Goal: Task Accomplishment & Management: Manage account settings

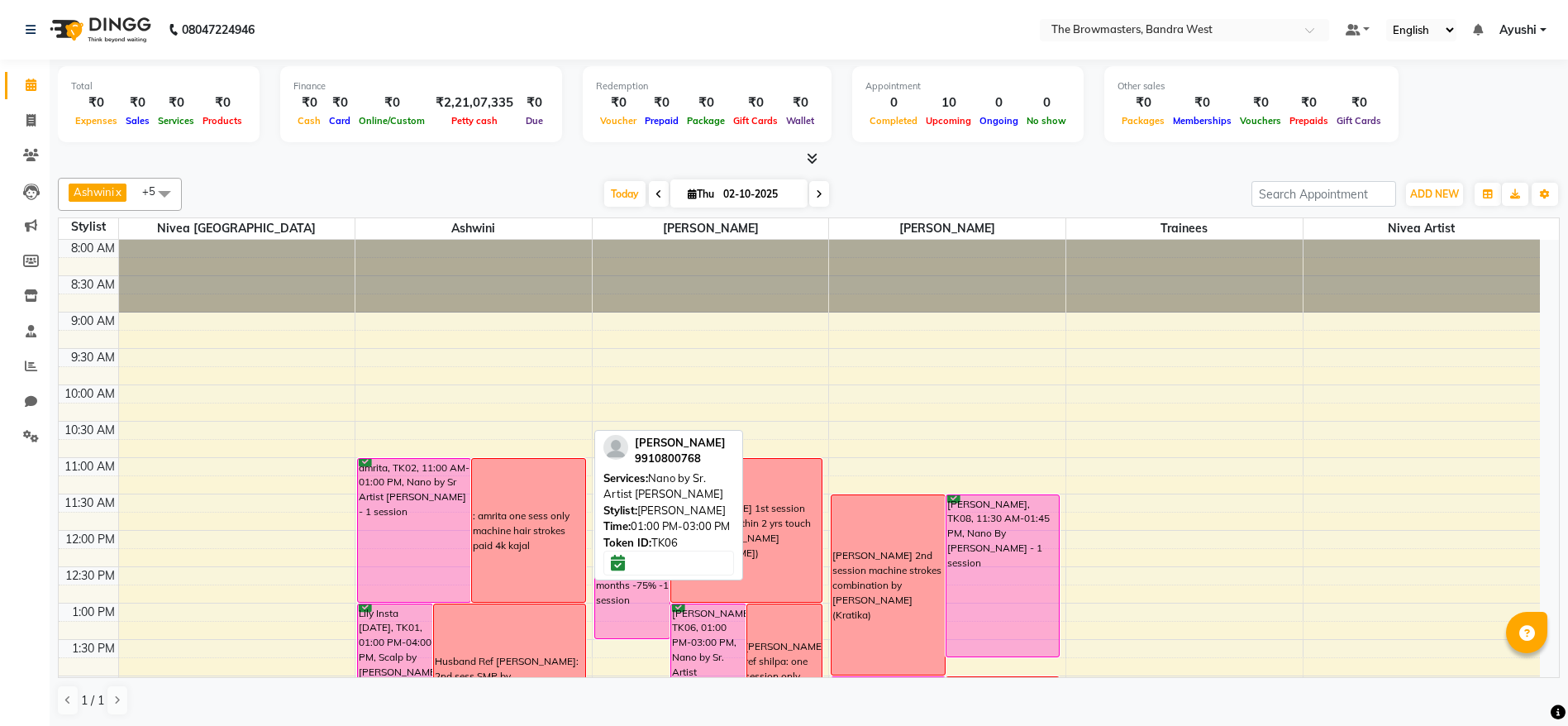
scroll to position [310, 0]
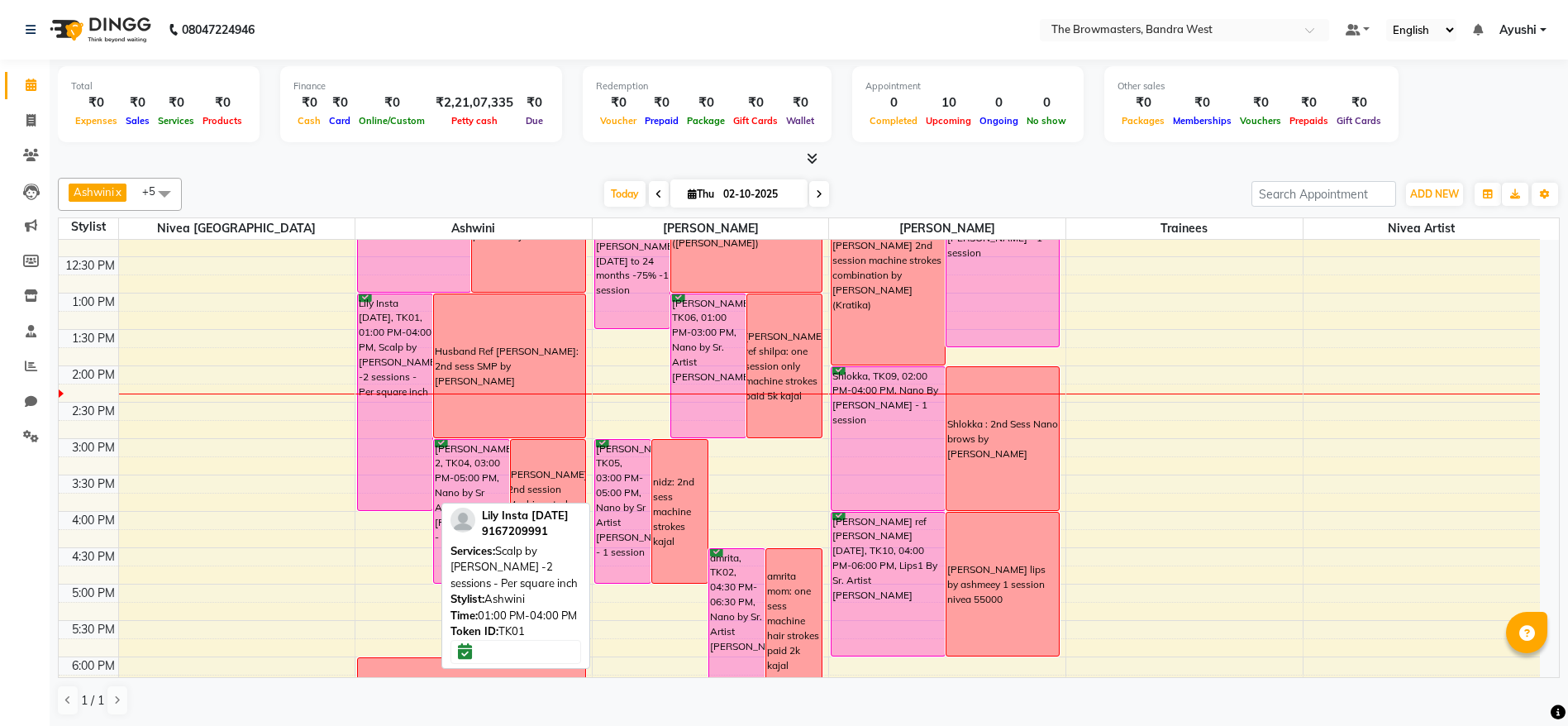
click at [396, 325] on div "Lily Insta [DATE], TK01, 01:00 PM-04:00 PM, Scalp by [PERSON_NAME] -2 sessions …" at bounding box center [395, 402] width 75 height 216
select select "6"
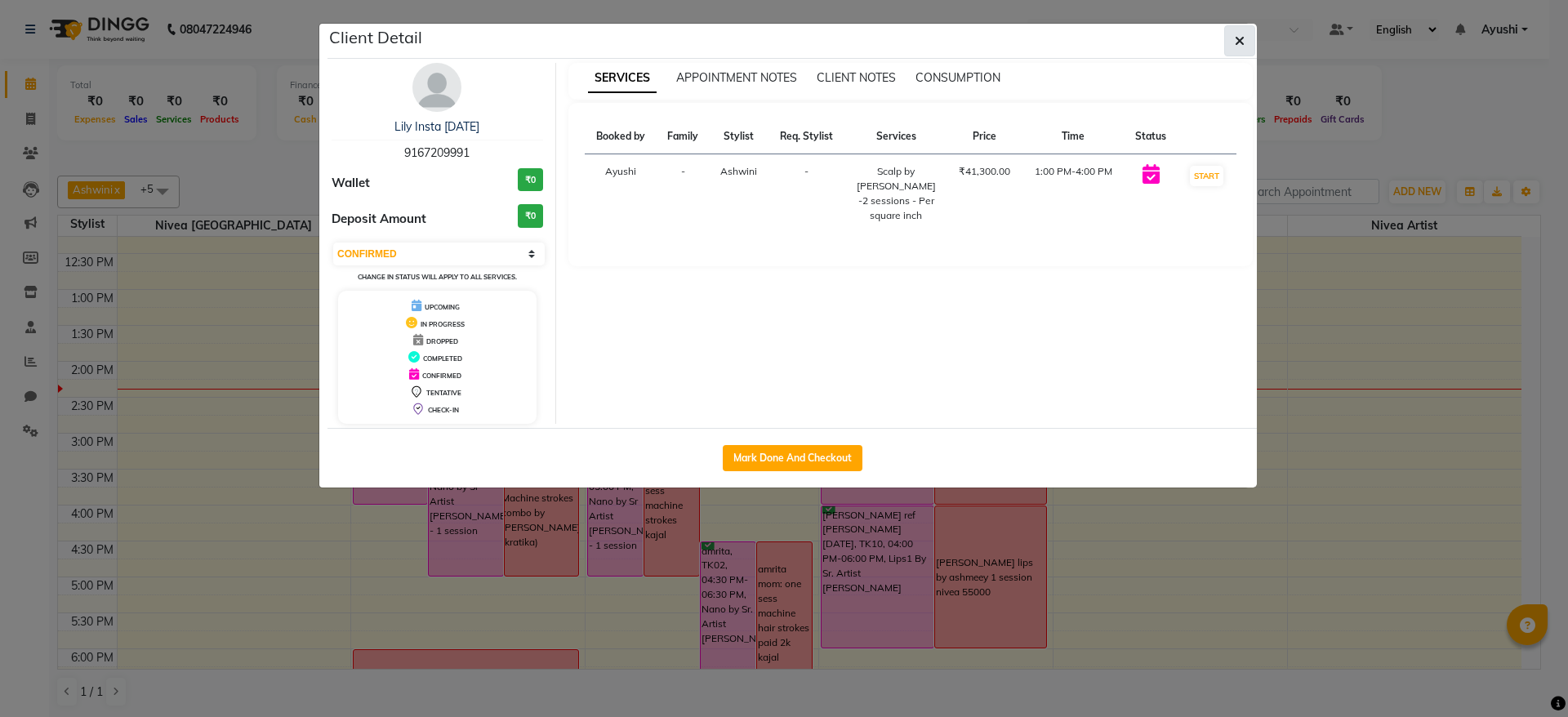
click at [1254, 31] on button "button" at bounding box center [1239, 41] width 31 height 31
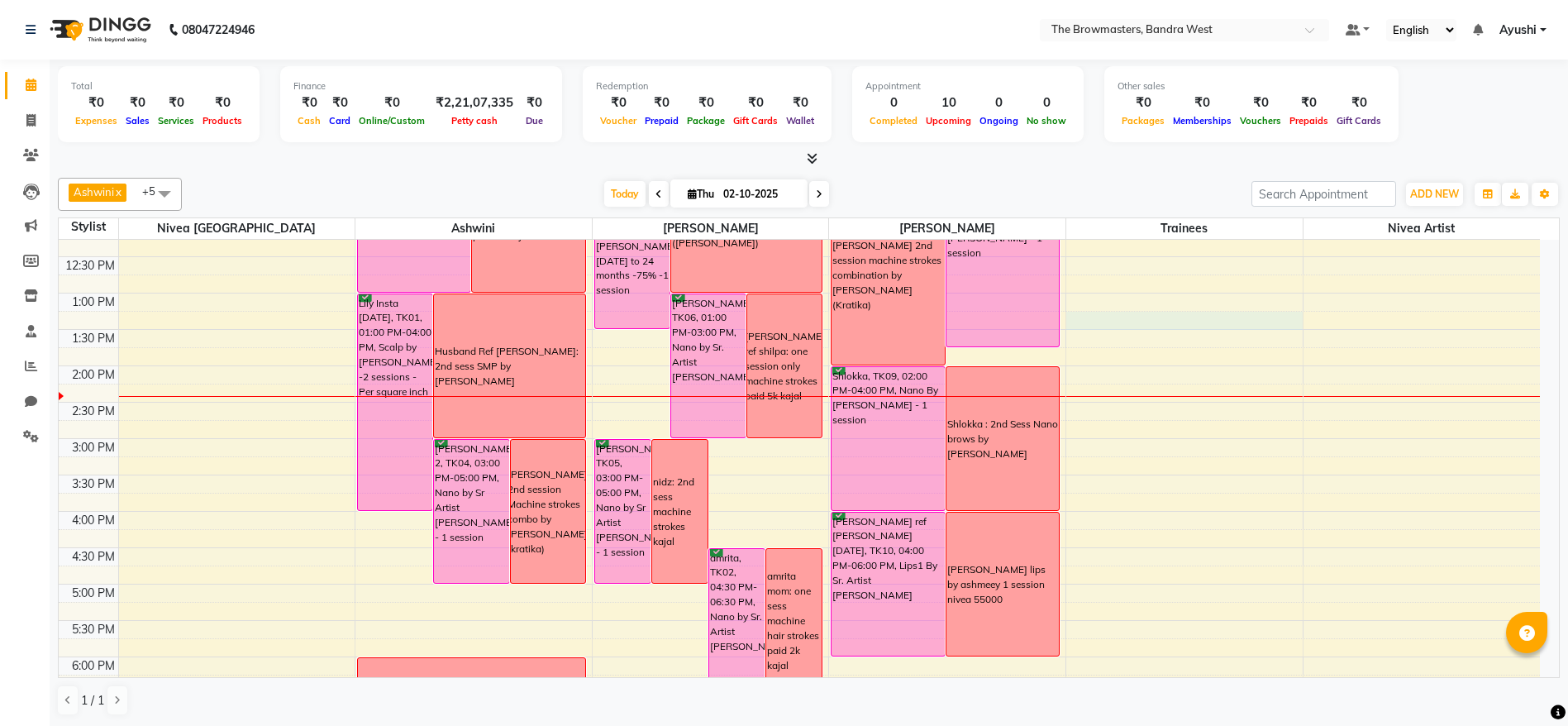
click at [1079, 324] on div "8:00 AM 8:30 AM 9:00 AM 9:30 AM 10:00 AM 10:30 AM 11:00 AM 11:30 AM 12:00 PM 12…" at bounding box center [800, 402] width 1481 height 945
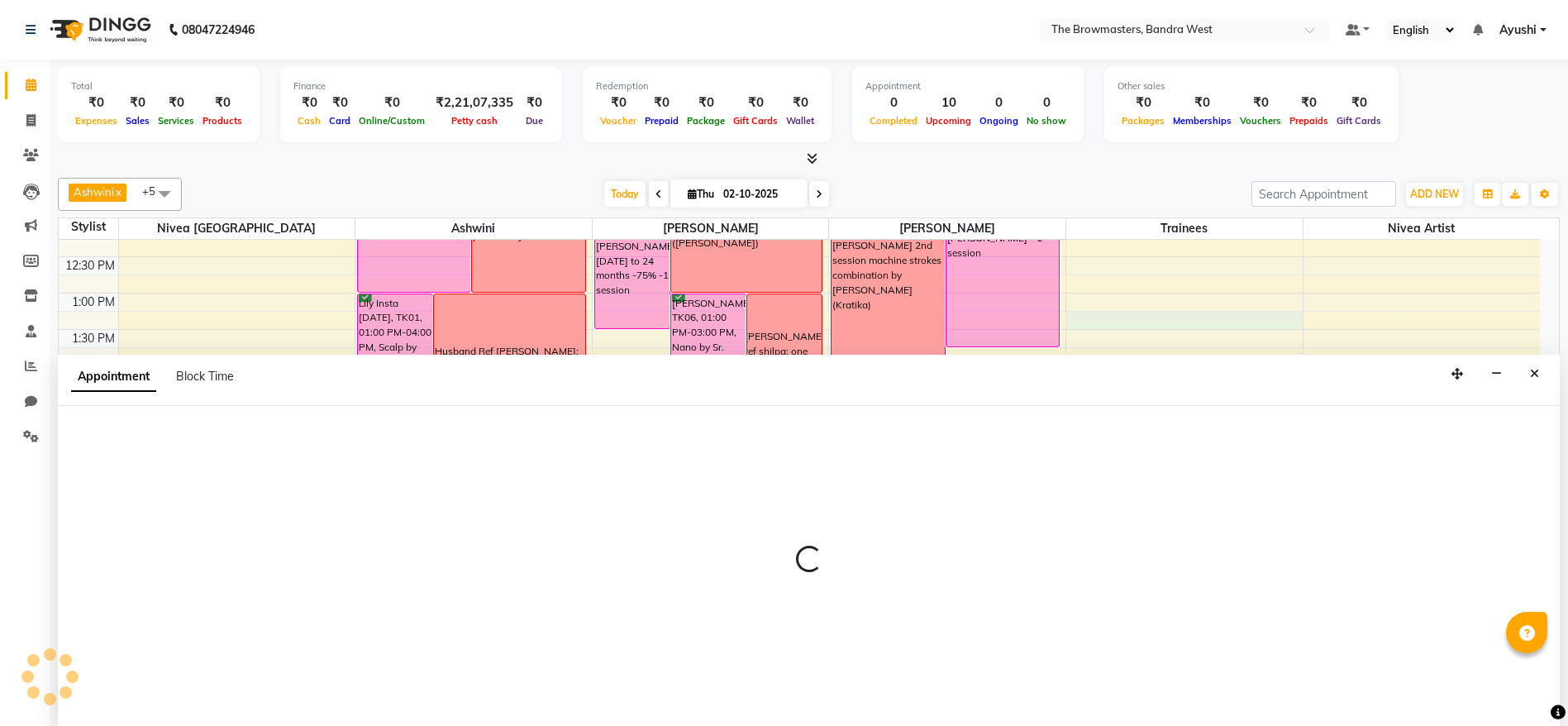
scroll to position [1, 0]
select select "66677"
select select "795"
select select "tentative"
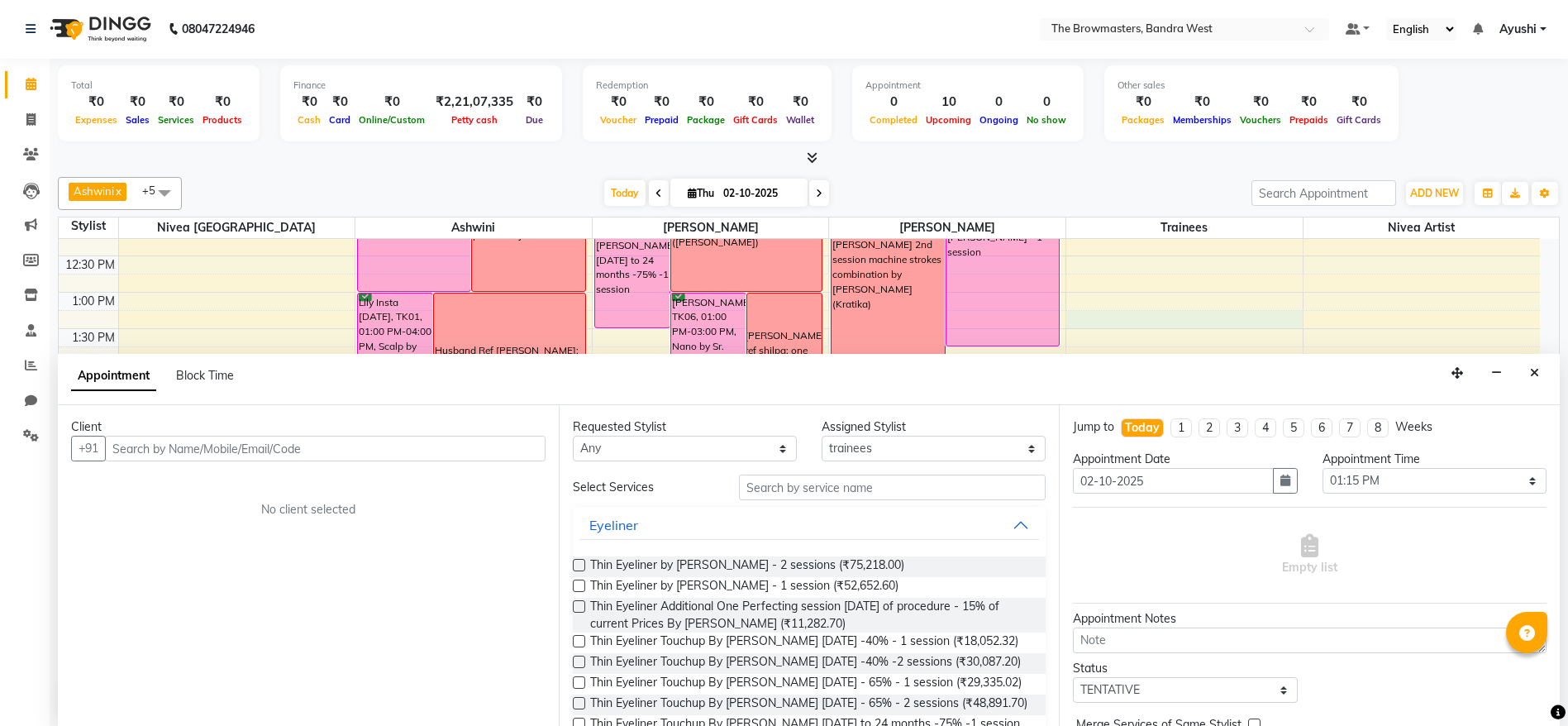
click at [1541, 387] on div "Appointment Block Time" at bounding box center [809, 380] width 1502 height 52
click at [1541, 365] on button "Close" at bounding box center [1535, 374] width 24 height 26
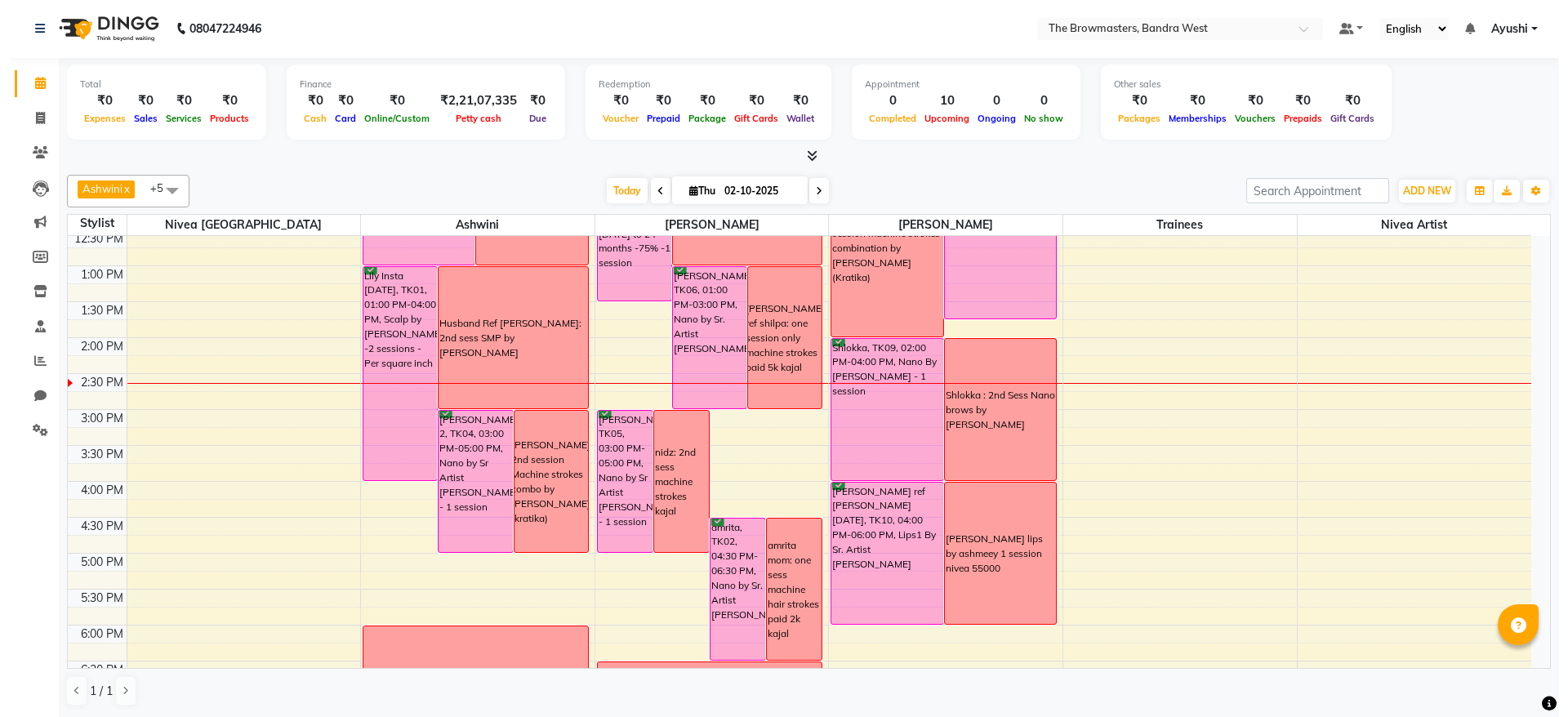
scroll to position [330, 0]
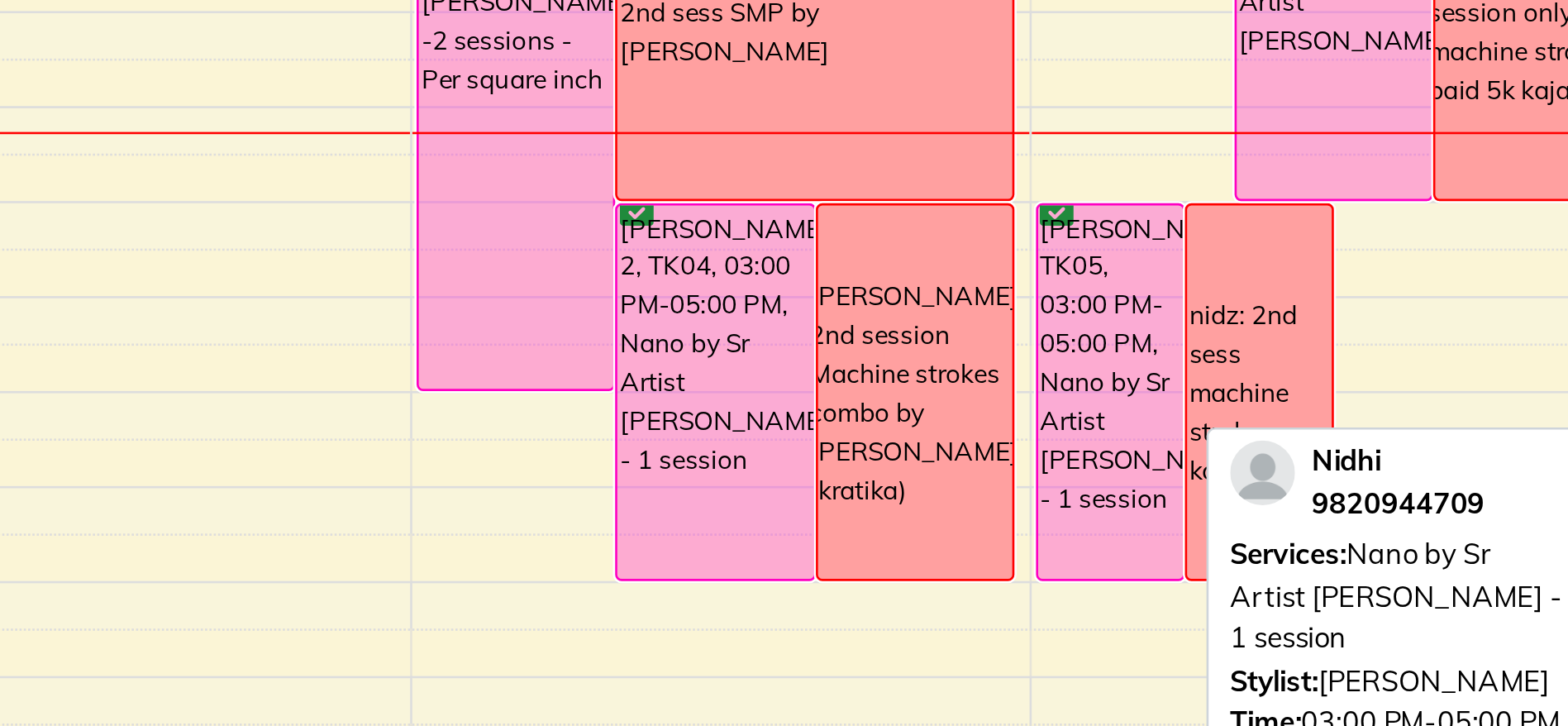
click at [606, 476] on div "[PERSON_NAME], TK05, 03:00 PM-05:00 PM, Nano by Sr Artist [PERSON_NAME] - 1 ses…" at bounding box center [623, 486] width 55 height 143
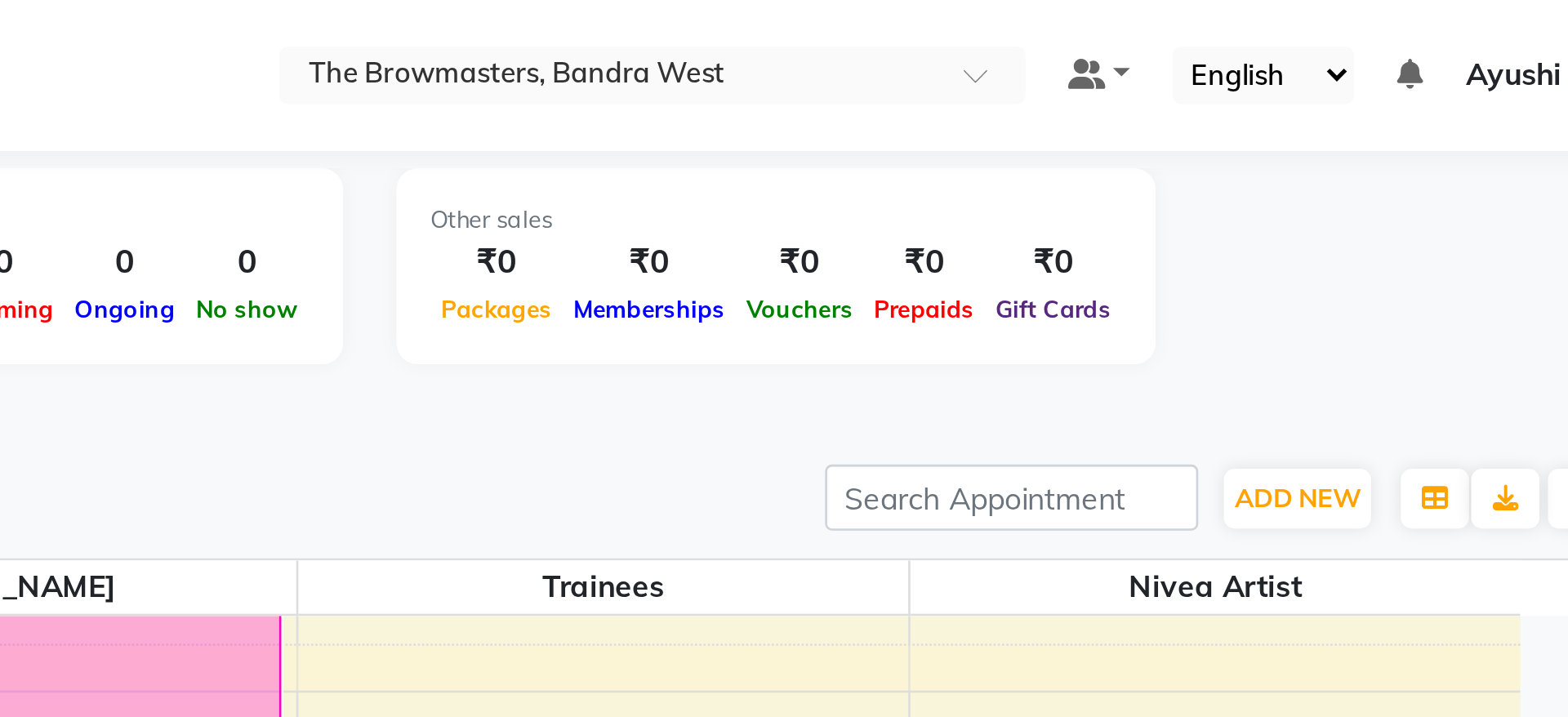
select select "6"
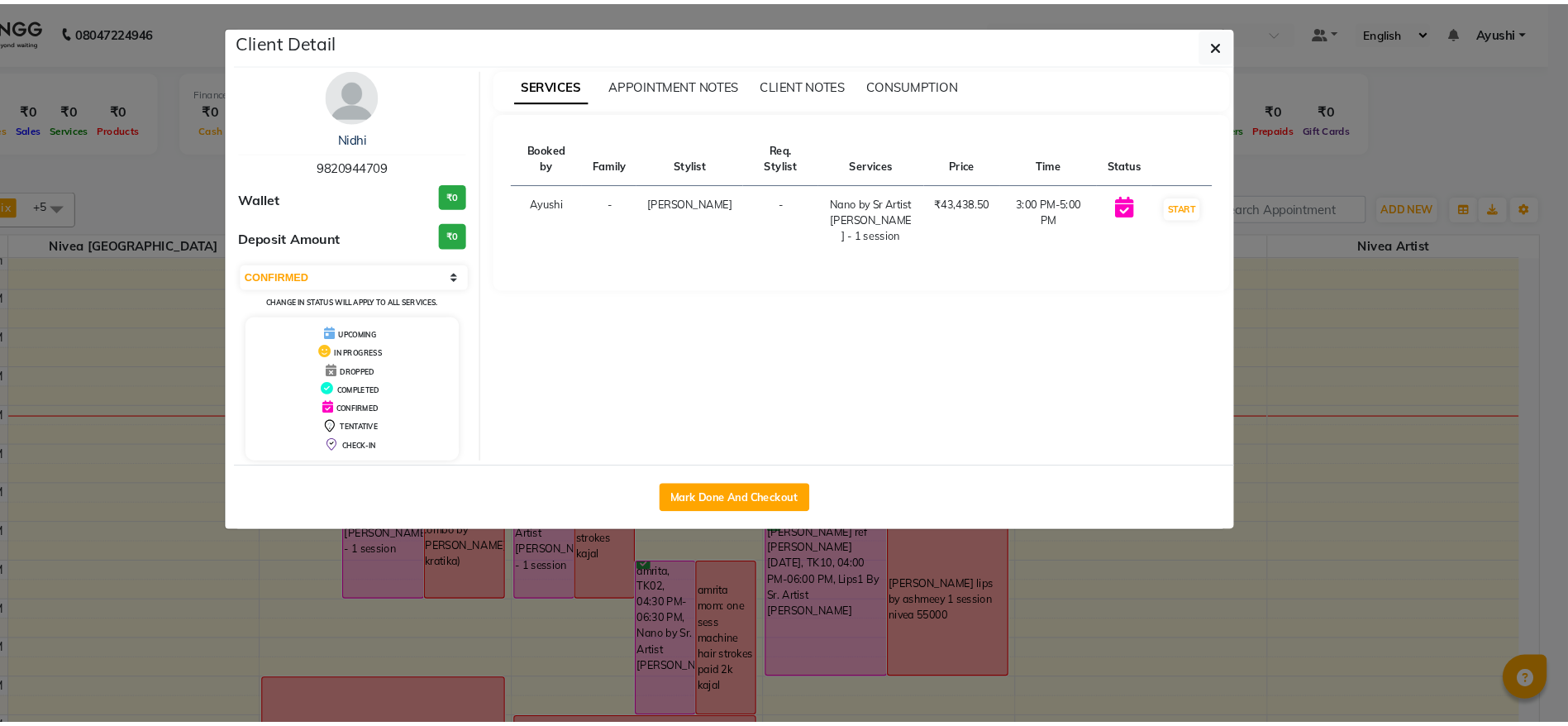
scroll to position [1, 0]
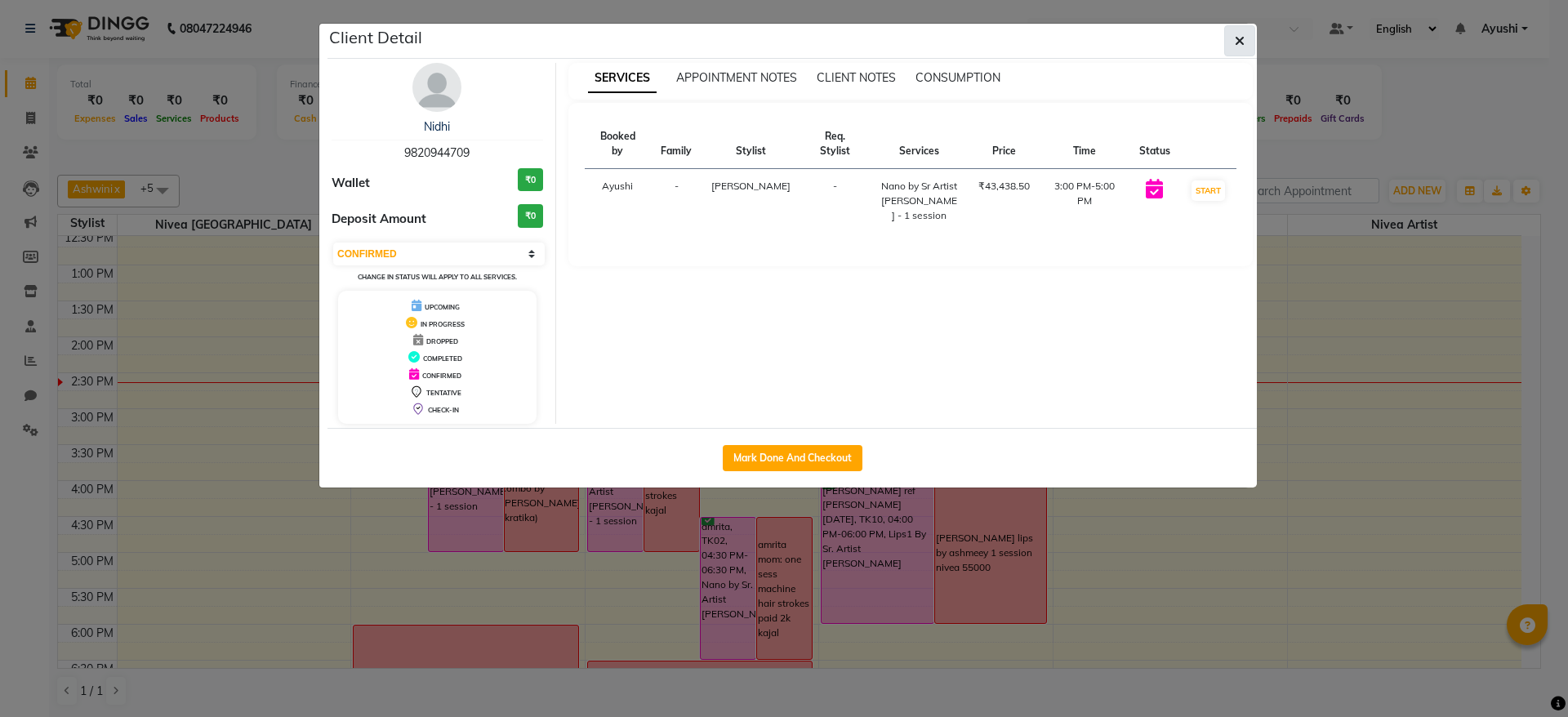
click at [1231, 44] on button "button" at bounding box center [1239, 41] width 31 height 31
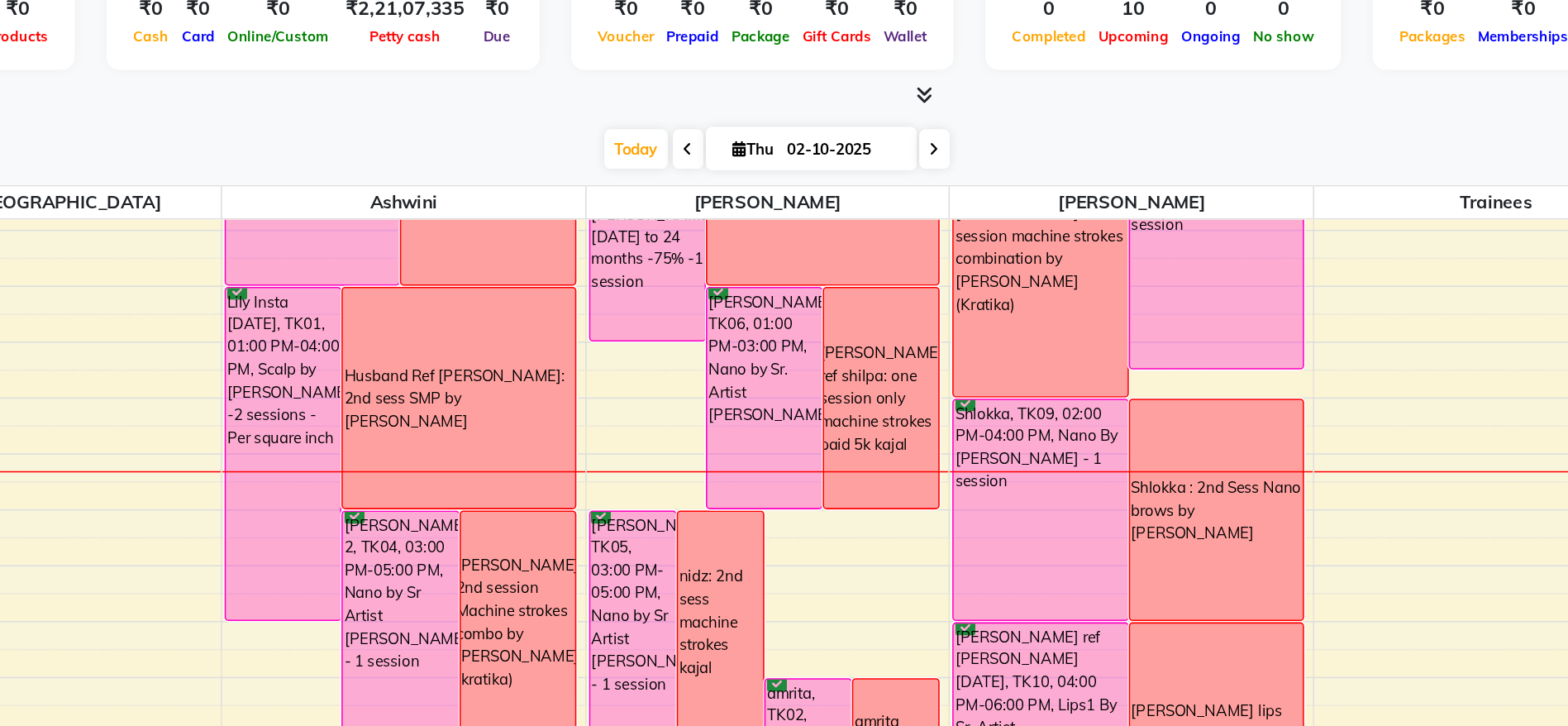
scroll to position [321, 0]
click at [548, 481] on div "[PERSON_NAME] 2nd session Machine strokes combo by [PERSON_NAME](kratika)" at bounding box center [547, 500] width 80 height 89
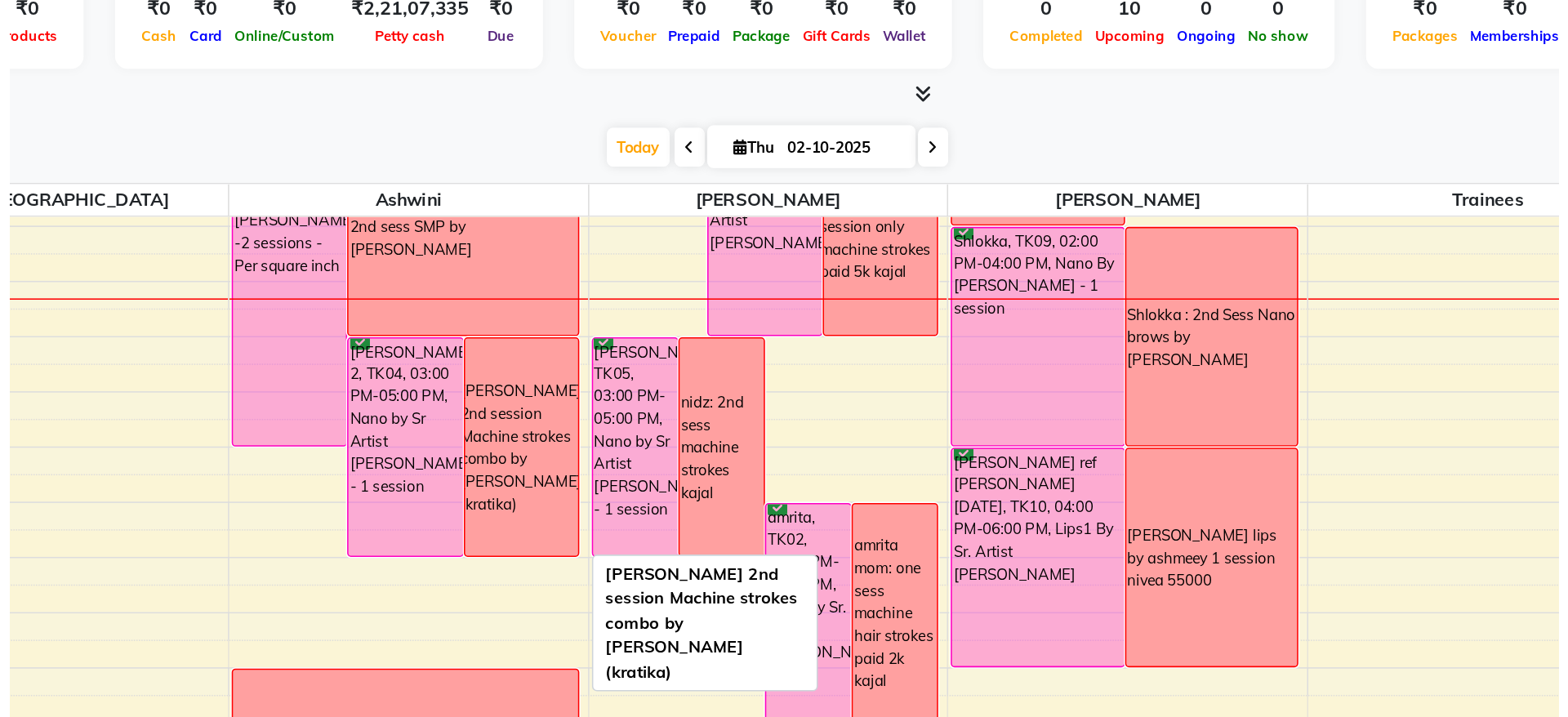
scroll to position [423, 0]
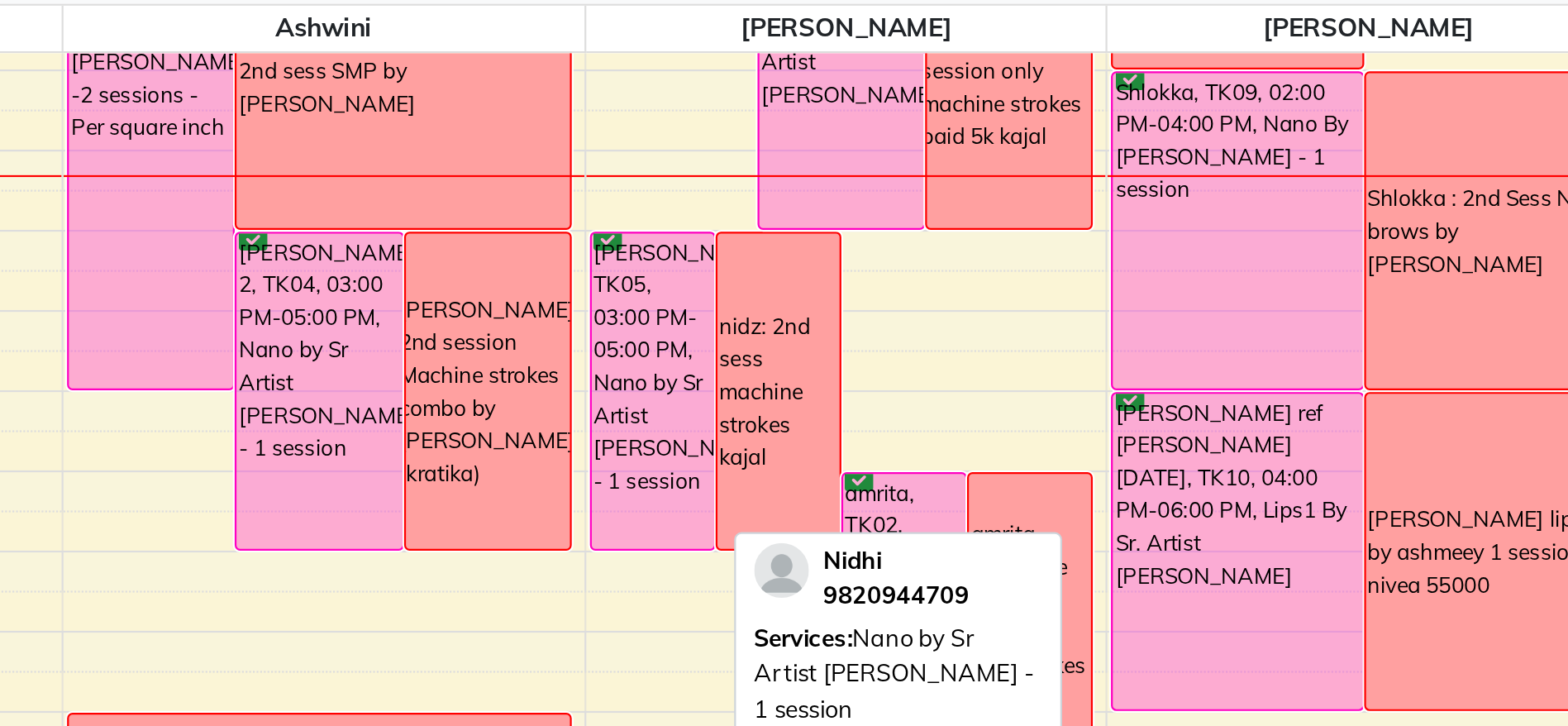
click at [621, 443] on div "[PERSON_NAME], TK05, 03:00 PM-05:00 PM, Nano by Sr Artist [PERSON_NAME] - 1 ses…" at bounding box center [623, 392] width 55 height 143
select select "6"
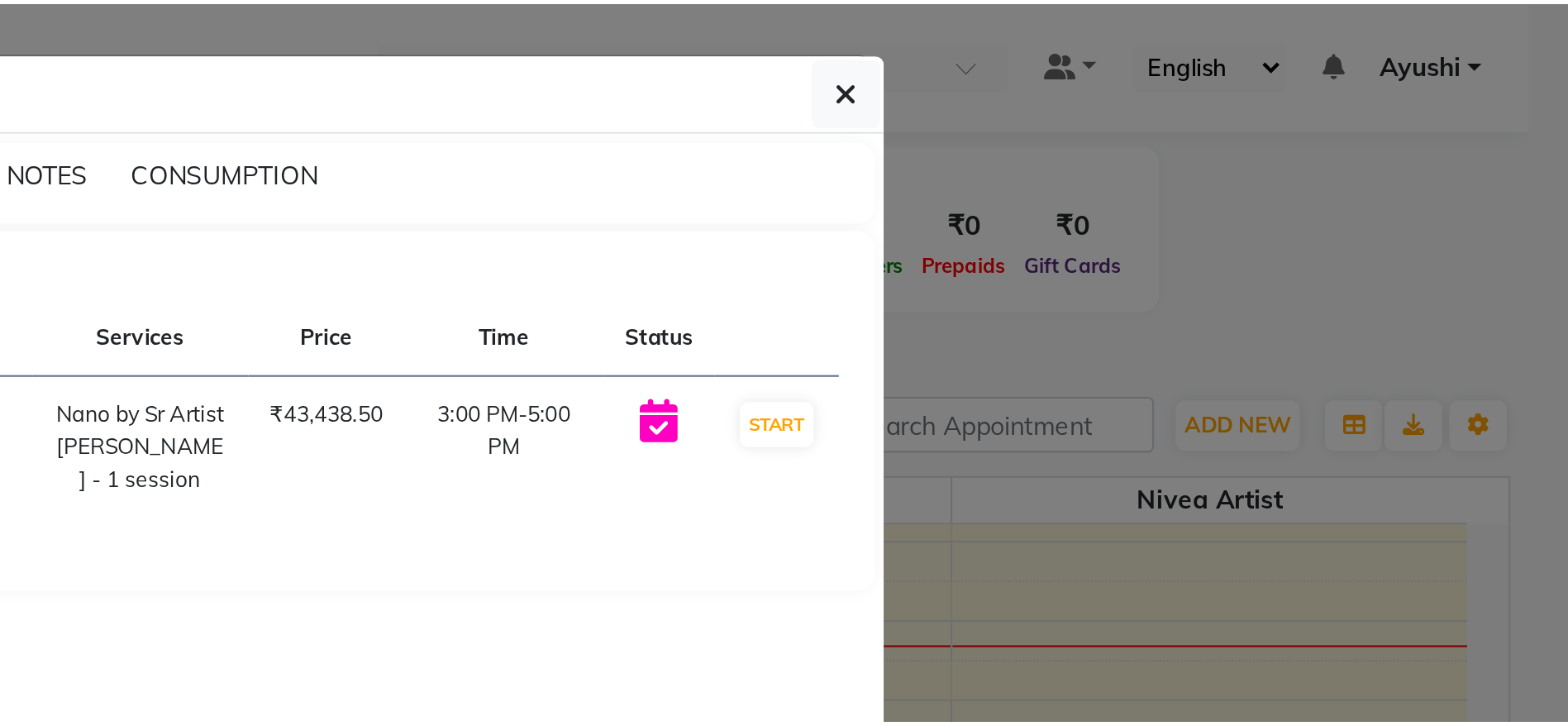
scroll to position [1, 0]
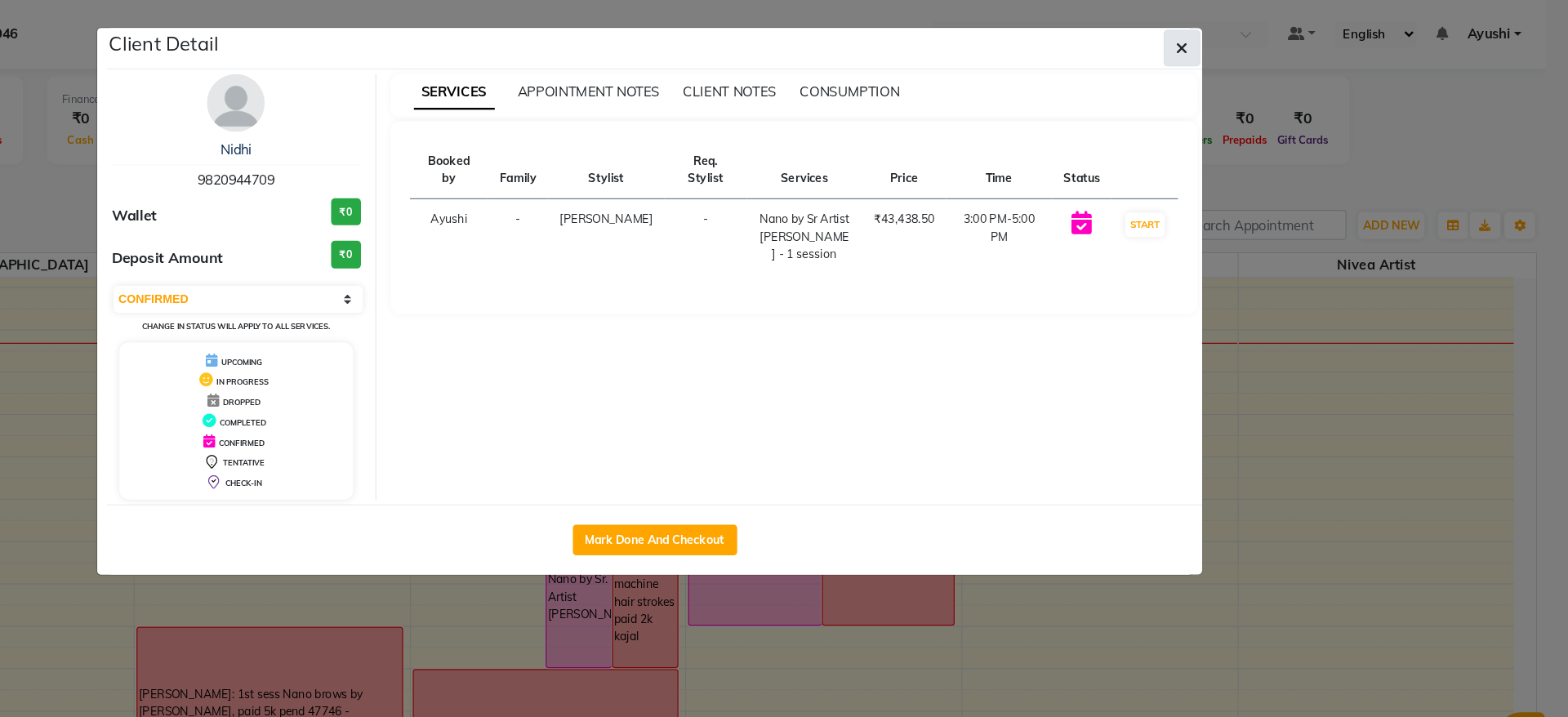
click at [1245, 36] on button "button" at bounding box center [1239, 41] width 31 height 31
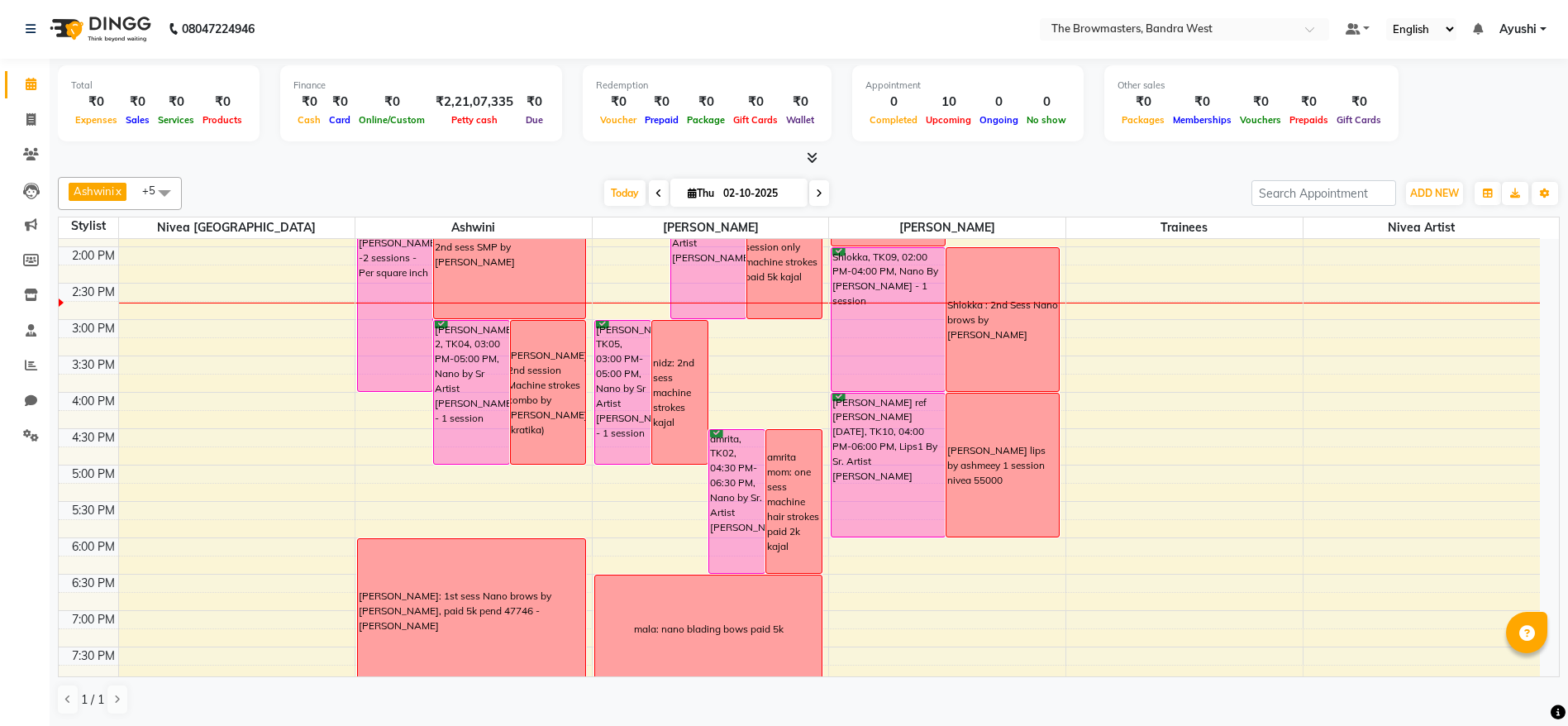
scroll to position [507, 0]
